Goal: Navigation & Orientation: Find specific page/section

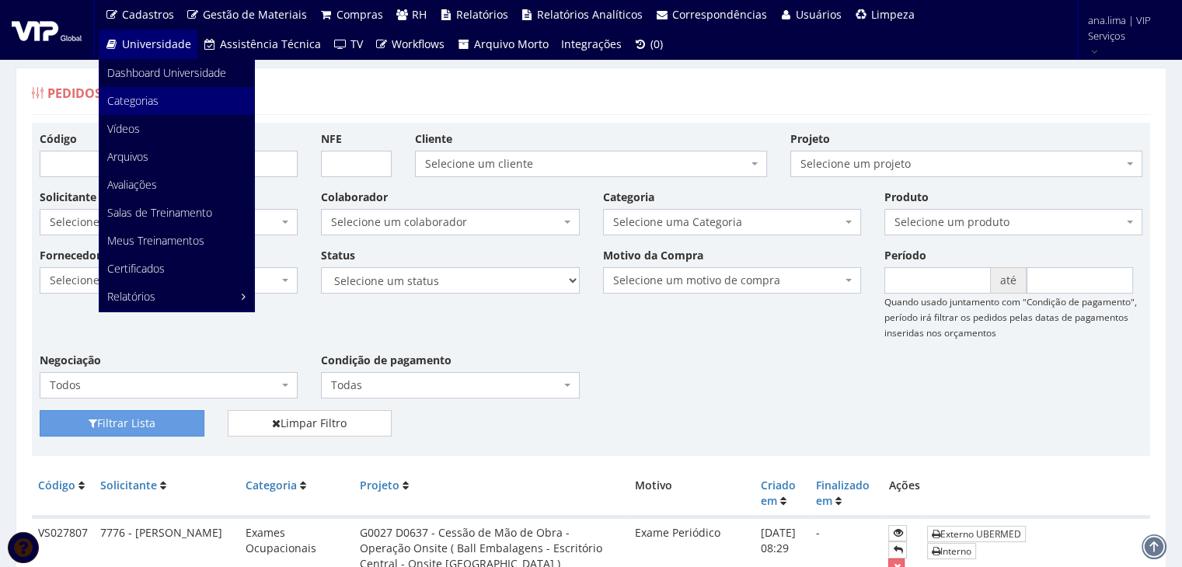
click at [140, 103] on span "Categorias" at bounding box center [132, 100] width 51 height 15
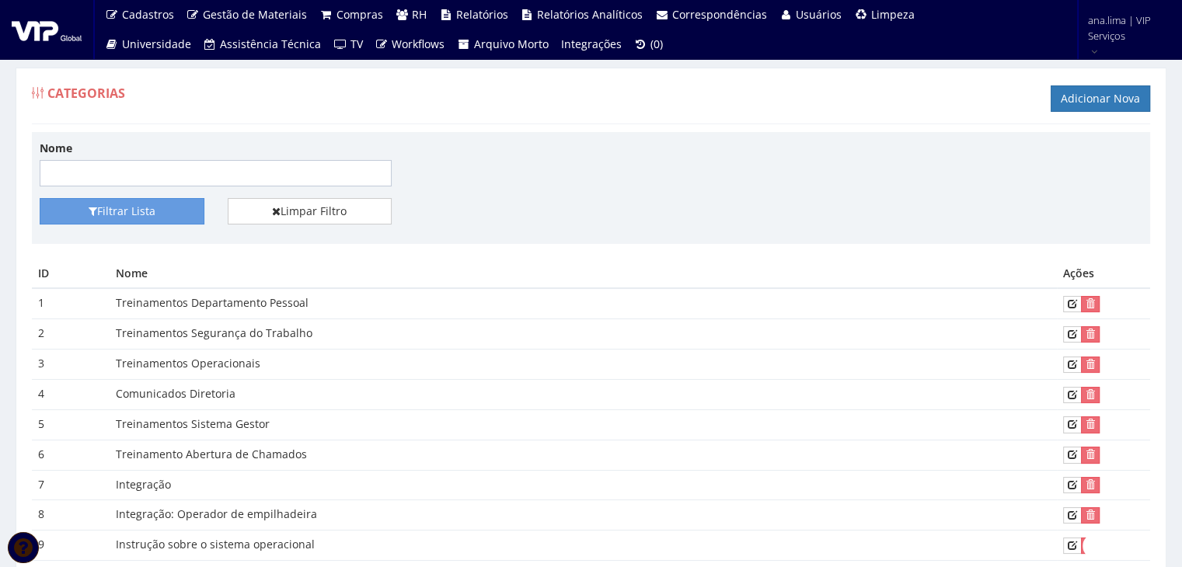
click at [194, 305] on td "Treinamentos Departamento Pessoal" at bounding box center [583, 303] width 947 height 30
click at [240, 307] on td "Treinamentos Departamento Pessoal" at bounding box center [583, 303] width 947 height 30
click at [44, 302] on td "1" at bounding box center [71, 303] width 78 height 30
click at [204, 307] on td "Treinamentos Departamento Pessoal" at bounding box center [583, 303] width 947 height 30
click at [274, 299] on td "Treinamentos Departamento Pessoal" at bounding box center [583, 303] width 947 height 30
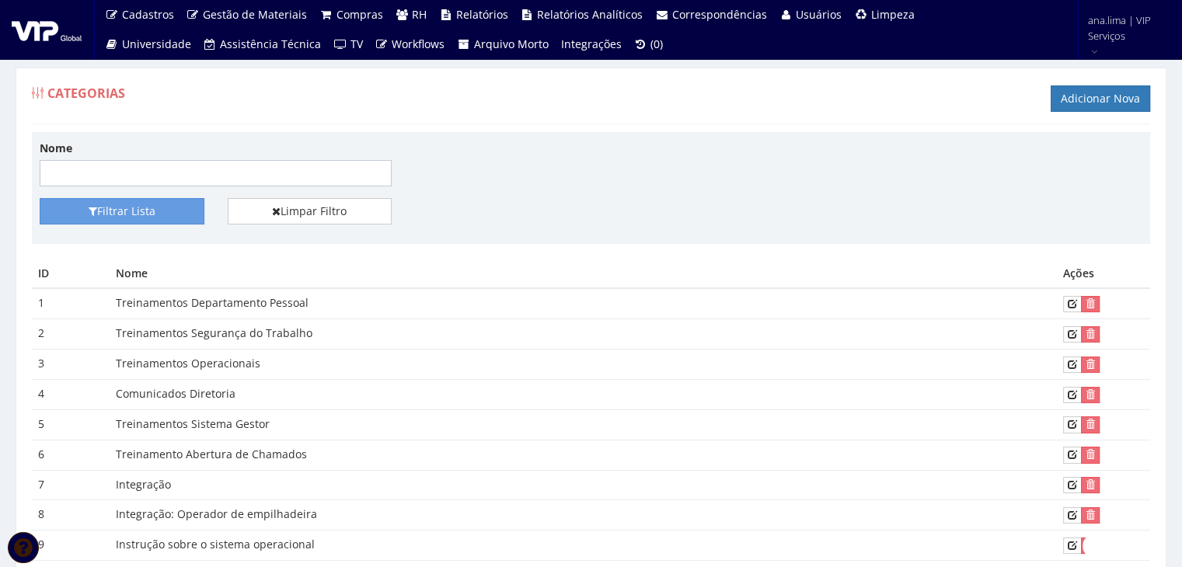
click at [253, 300] on td "Treinamentos Departamento Pessoal" at bounding box center [583, 303] width 947 height 30
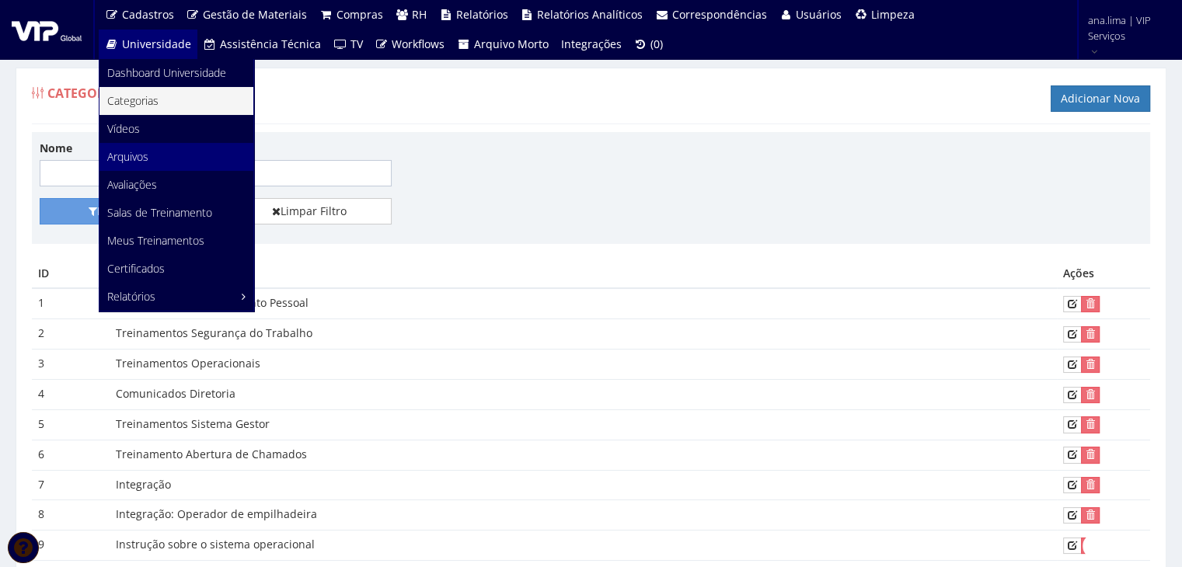
click at [145, 160] on span "Arquivos" at bounding box center [127, 156] width 41 height 15
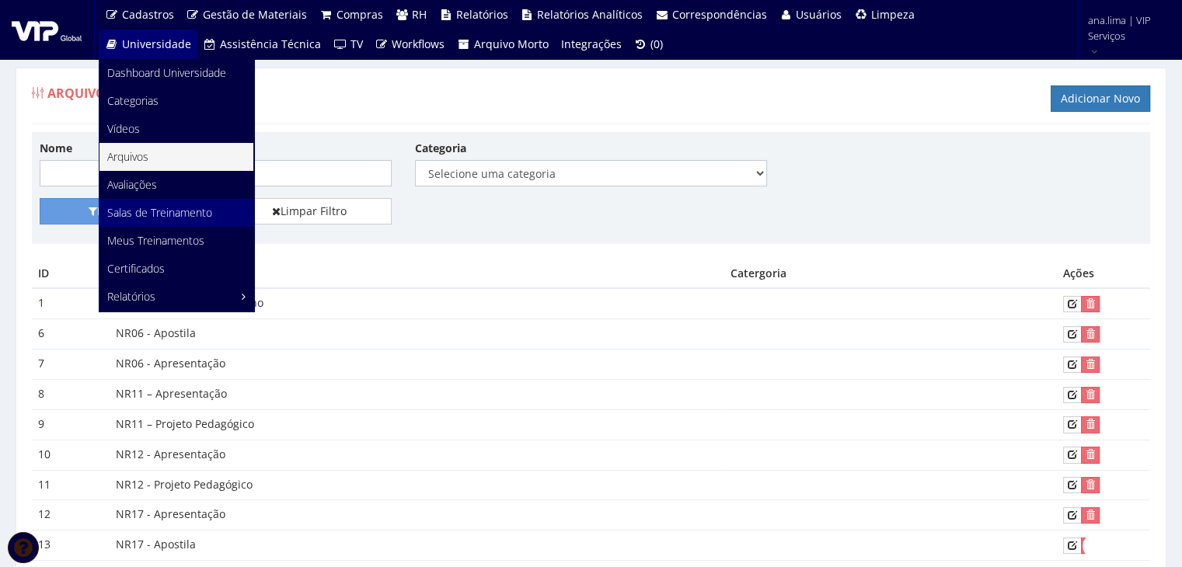
click at [162, 207] on span "Salas de Treinamento" at bounding box center [159, 212] width 105 height 15
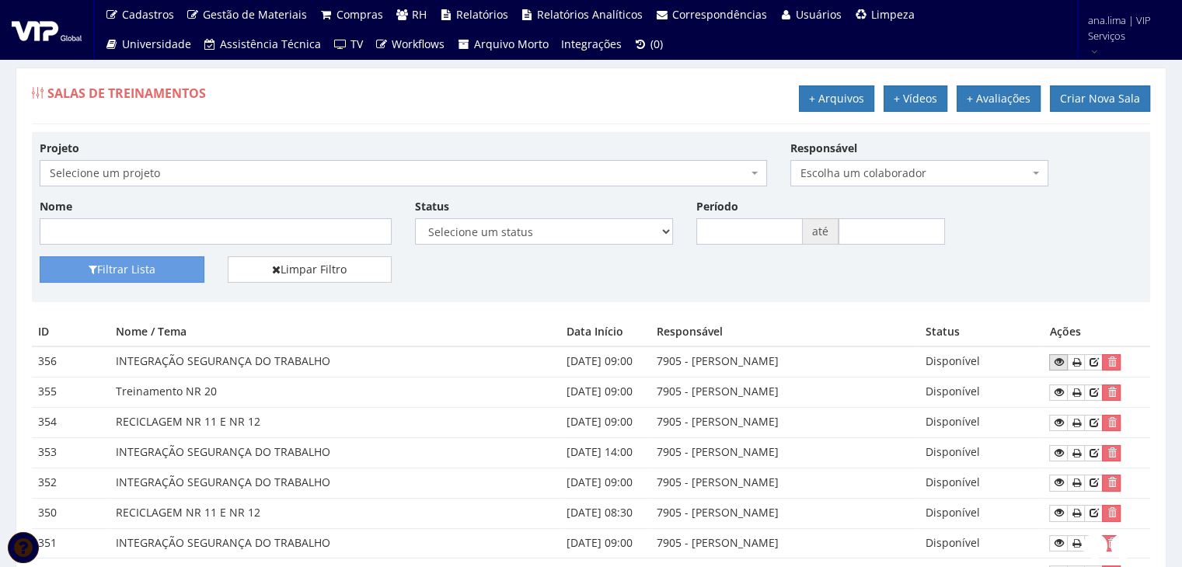
click at [1063, 361] on icon at bounding box center [1058, 362] width 9 height 11
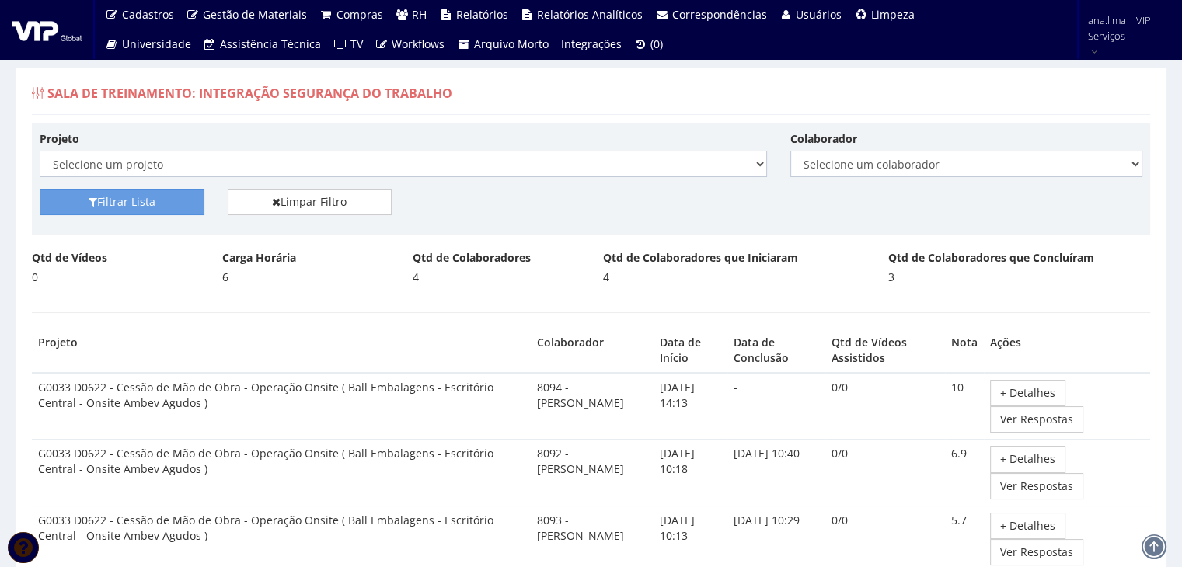
select select "25"
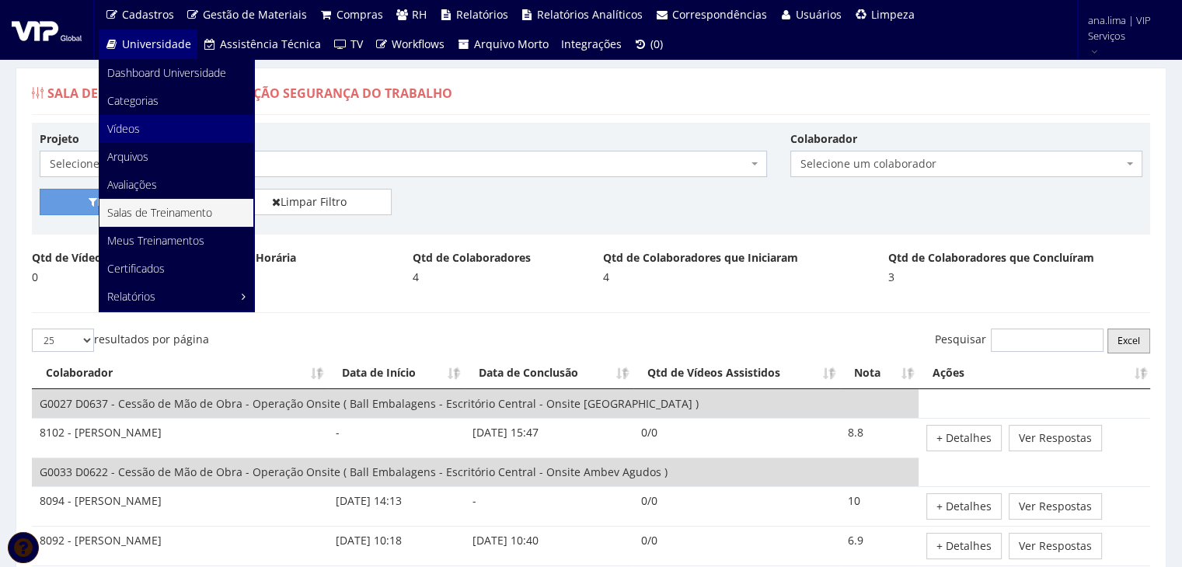
click at [128, 125] on span "Vídeos" at bounding box center [123, 128] width 33 height 15
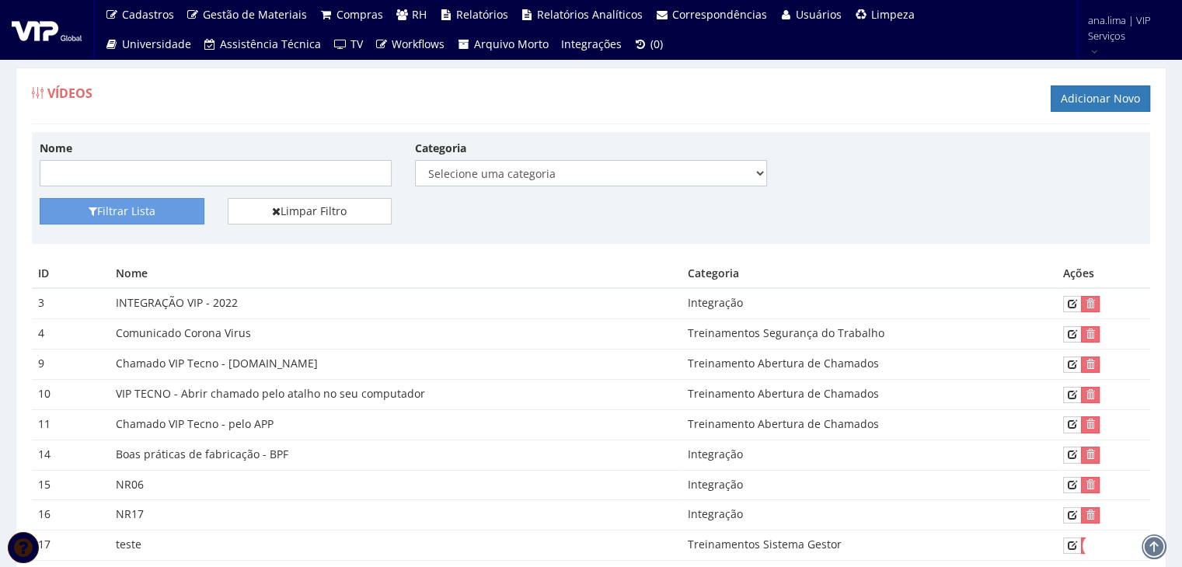
click at [197, 305] on td "INTEGRAÇÃO VIP - 2022" at bounding box center [396, 303] width 572 height 30
click at [703, 308] on td "Integração" at bounding box center [869, 303] width 375 height 30
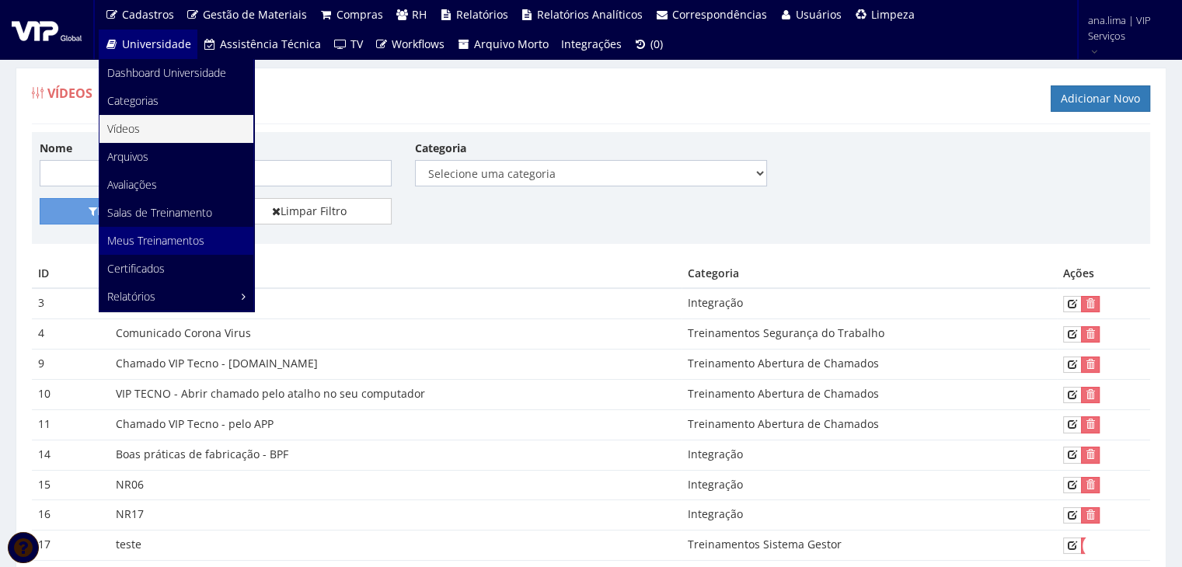
click at [181, 236] on span "Meus Treinamentos" at bounding box center [155, 240] width 97 height 15
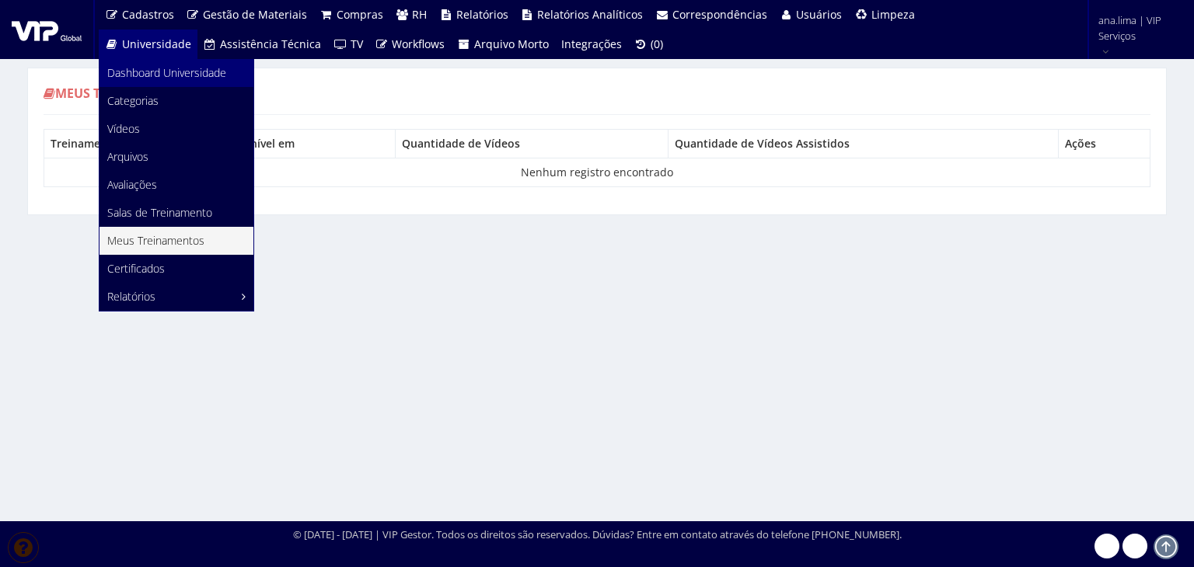
click at [152, 74] on span "Dashboard Universidade" at bounding box center [166, 72] width 119 height 15
